Goal: Task Accomplishment & Management: Use online tool/utility

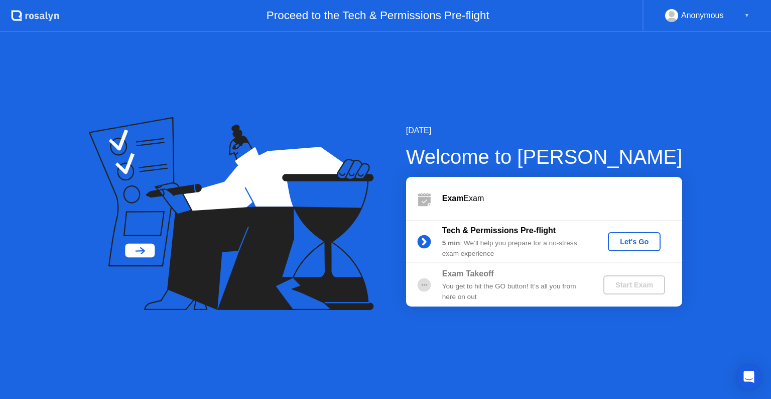
click at [632, 242] on div "Let's Go" at bounding box center [634, 242] width 45 height 8
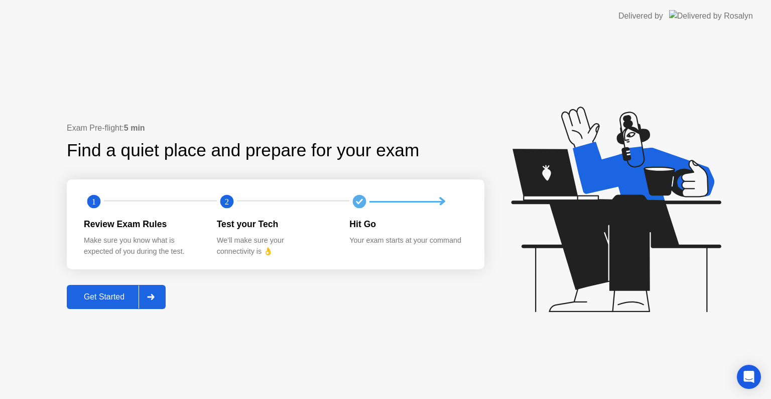
click at [118, 293] on div "Get Started" at bounding box center [104, 296] width 69 height 9
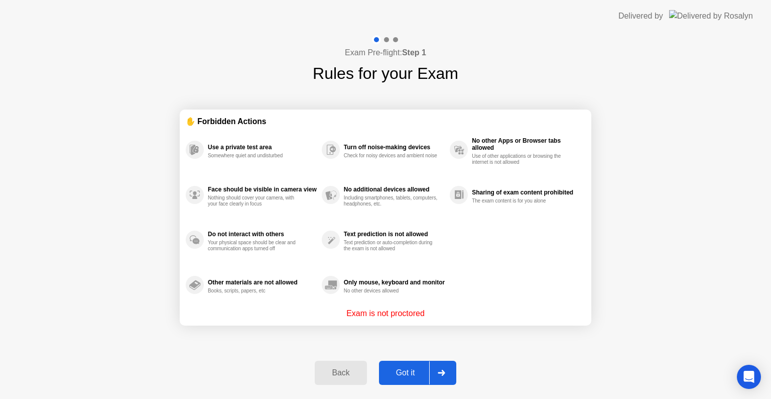
click at [400, 371] on div "Got it" at bounding box center [405, 372] width 47 height 9
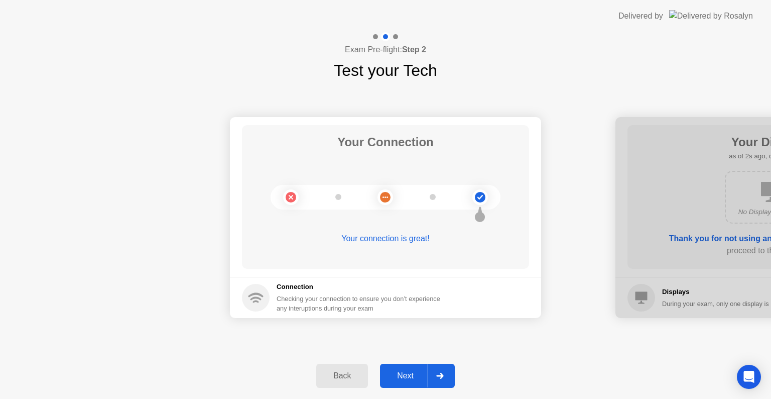
click at [412, 380] on div "Next" at bounding box center [405, 375] width 45 height 9
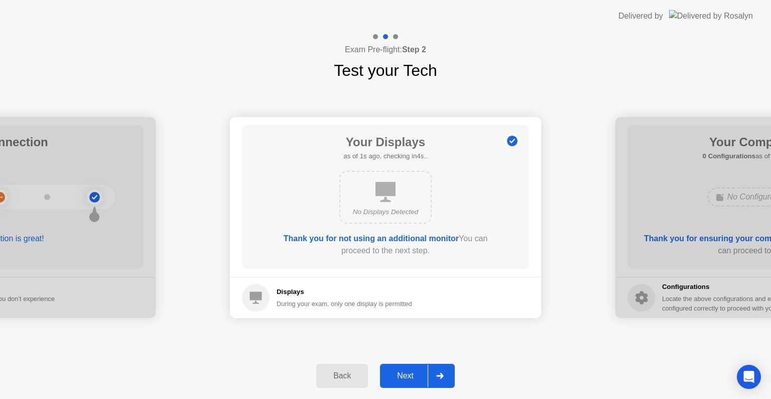
click at [412, 380] on div "Next" at bounding box center [405, 375] width 45 height 9
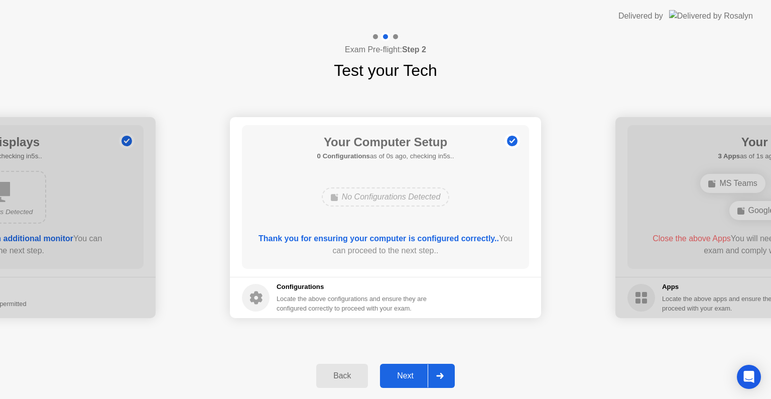
click at [412, 380] on div "Next" at bounding box center [405, 375] width 45 height 9
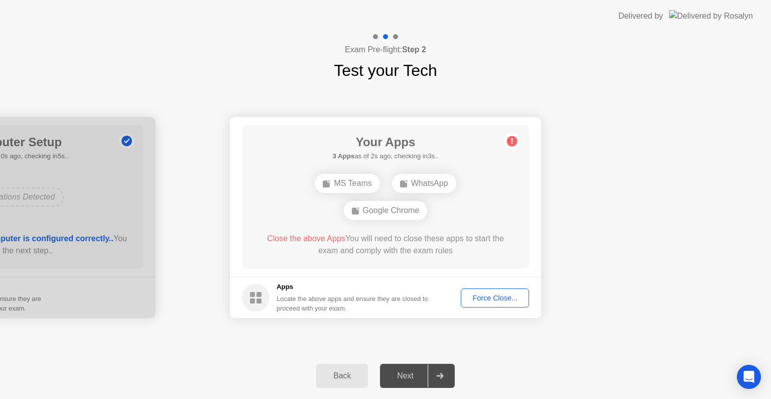
click at [495, 300] on div "Force Close..." at bounding box center [494, 298] width 61 height 8
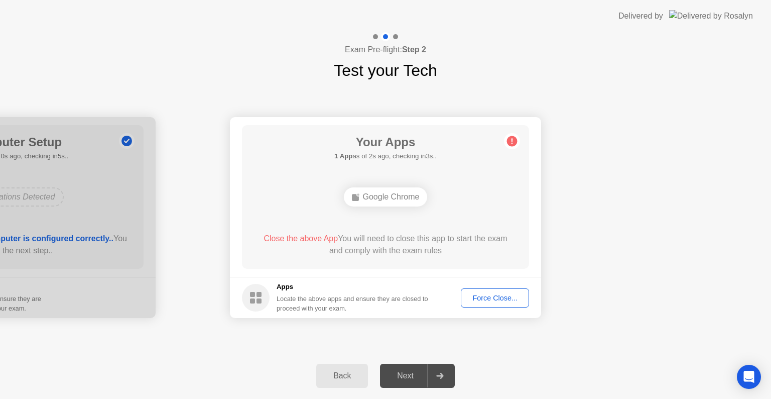
click at [512, 294] on div "Force Close..." at bounding box center [494, 298] width 61 height 8
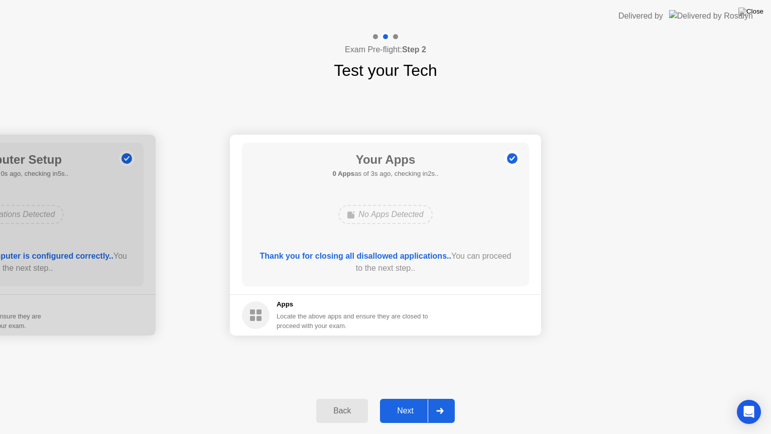
click at [418, 398] on div "Next" at bounding box center [405, 410] width 45 height 9
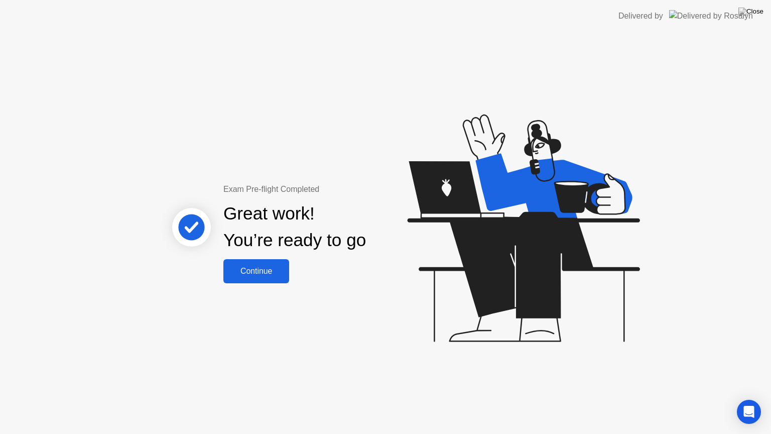
click at [279, 275] on div "Continue" at bounding box center [256, 271] width 60 height 9
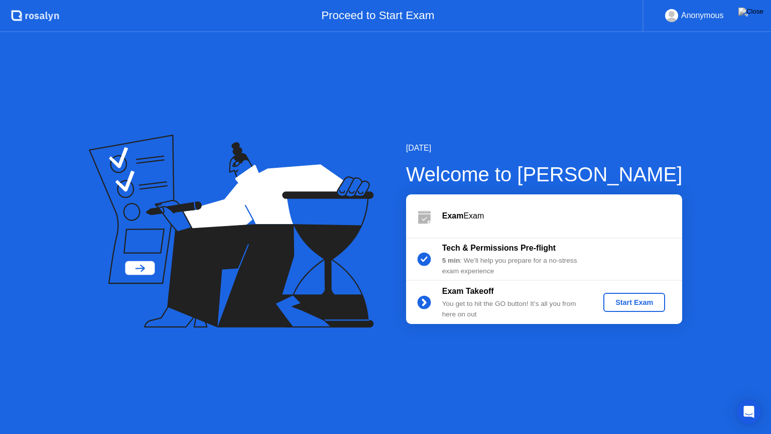
click at [619, 305] on div "Start Exam" at bounding box center [635, 302] width 54 height 8
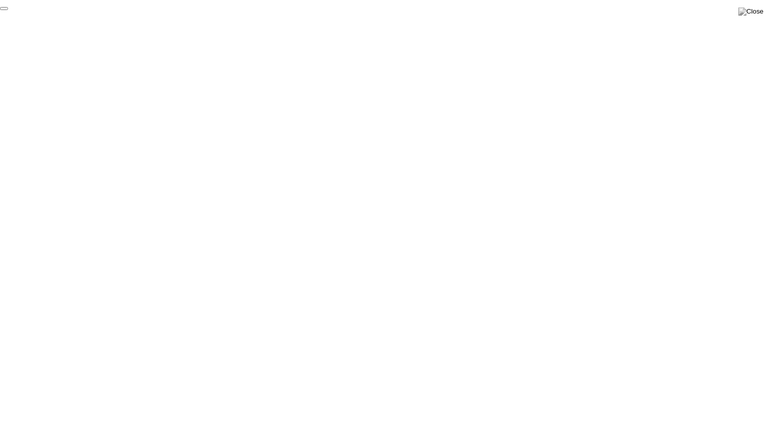
click div "End Proctoring Session"
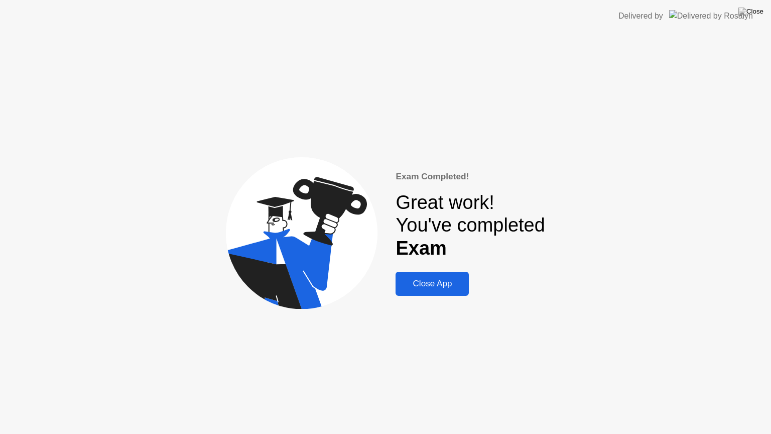
click at [453, 287] on div "Close App" at bounding box center [432, 284] width 67 height 10
